Goal: Book appointment/travel/reservation

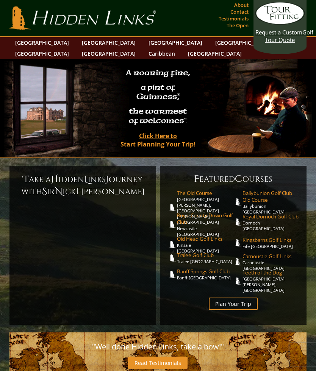
click at [243, 48] on link "[GEOGRAPHIC_DATA]" at bounding box center [214, 53] width 61 height 11
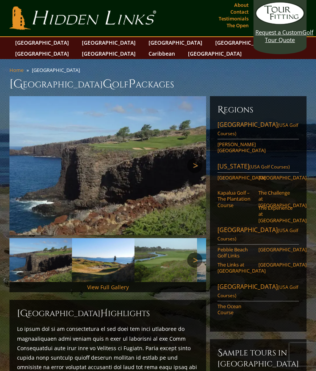
click at [179, 48] on link "Caribbean" at bounding box center [162, 53] width 34 height 11
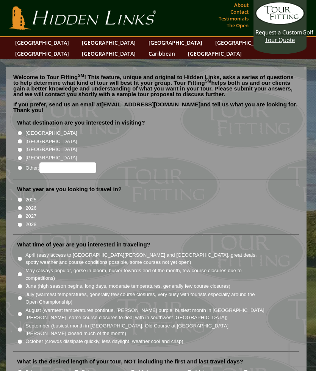
radio input "true"
click at [66, 163] on input "Other:" at bounding box center [67, 168] width 57 height 11
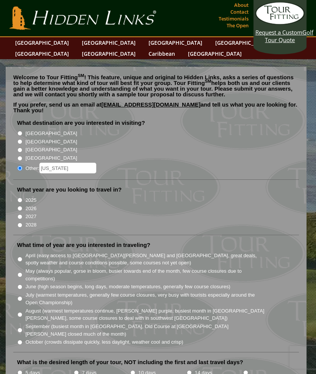
type input "Puerto rico"
click at [22, 206] on input "2026" at bounding box center [19, 208] width 5 height 5
radio input "true"
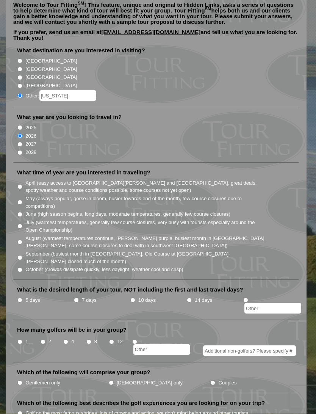
scroll to position [74, 0]
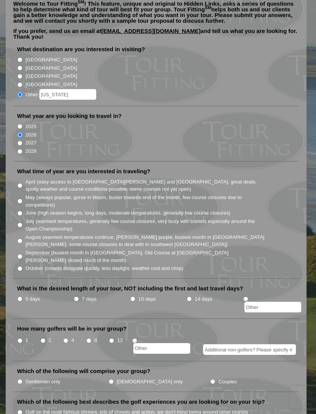
click at [21, 296] on input "5 days" at bounding box center [19, 298] width 5 height 5
radio input "true"
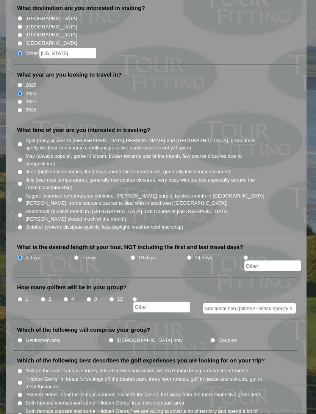
scroll to position [125, 0]
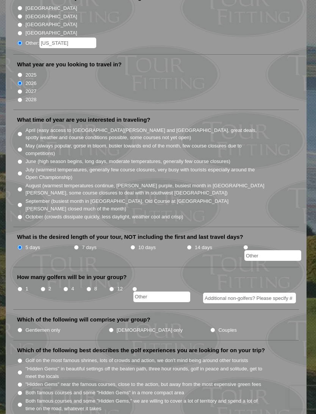
click at [68, 287] on input "4" at bounding box center [65, 289] width 5 height 5
radio input "true"
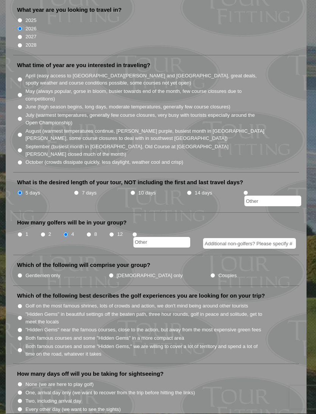
scroll to position [193, 0]
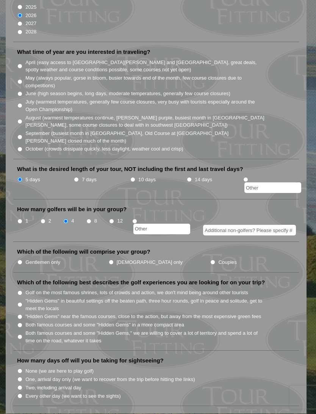
click at [22, 260] on input "Gentlemen only" at bounding box center [19, 262] width 5 height 5
radio input "true"
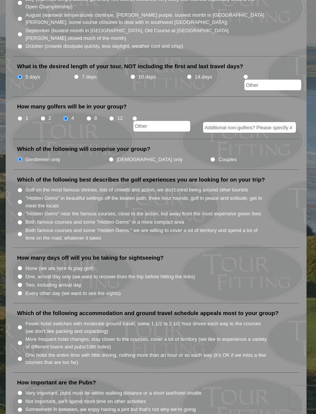
scroll to position [298, 0]
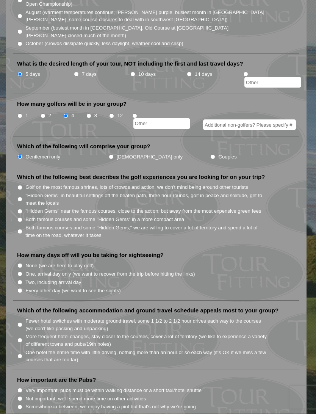
click at [22, 263] on input "None (we are here to play golf)" at bounding box center [19, 265] width 5 height 5
radio input "true"
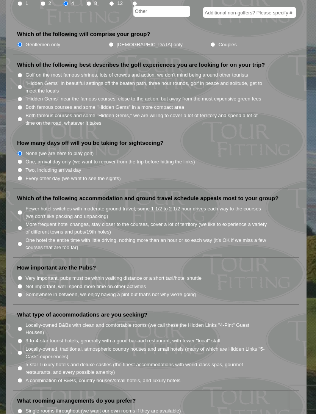
scroll to position [411, 0]
click at [22, 210] on input "Fewer hotel switches with moderate ground travel, some 1 1/2 to 2 1/2 hour driv…" at bounding box center [19, 212] width 5 height 5
radio input "true"
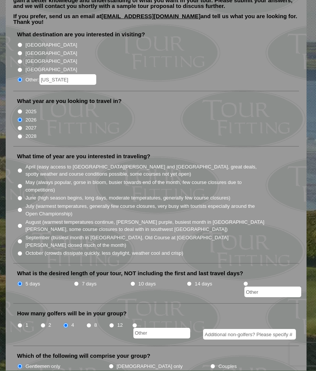
scroll to position [0, 0]
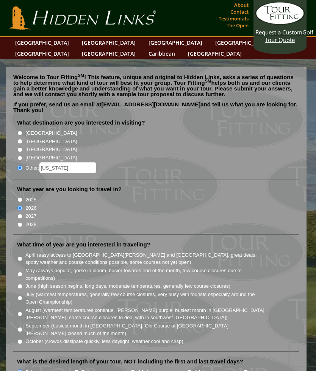
click at [179, 48] on link "Caribbean" at bounding box center [162, 53] width 34 height 11
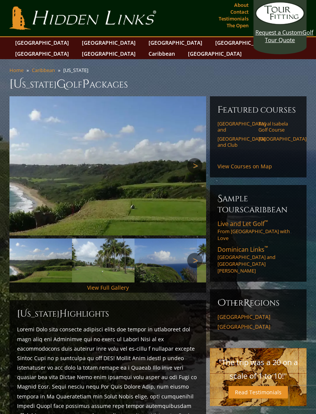
click at [248, 163] on link "View Courses on Map" at bounding box center [245, 166] width 55 height 7
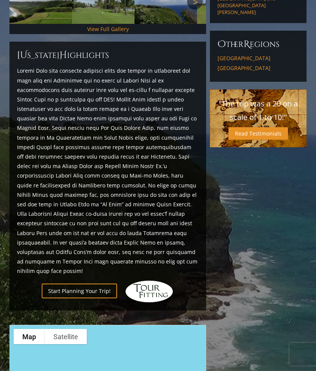
scroll to position [239, 0]
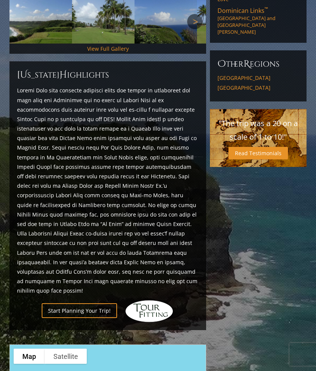
click at [91, 304] on link "Start Planning Your Trip!" at bounding box center [79, 311] width 75 height 15
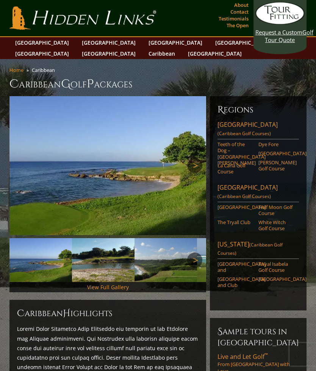
click at [238, 240] on link "Puerto Rico (Caribbean Golf Courses)" at bounding box center [258, 249] width 81 height 19
